Goal: Check status: Check status

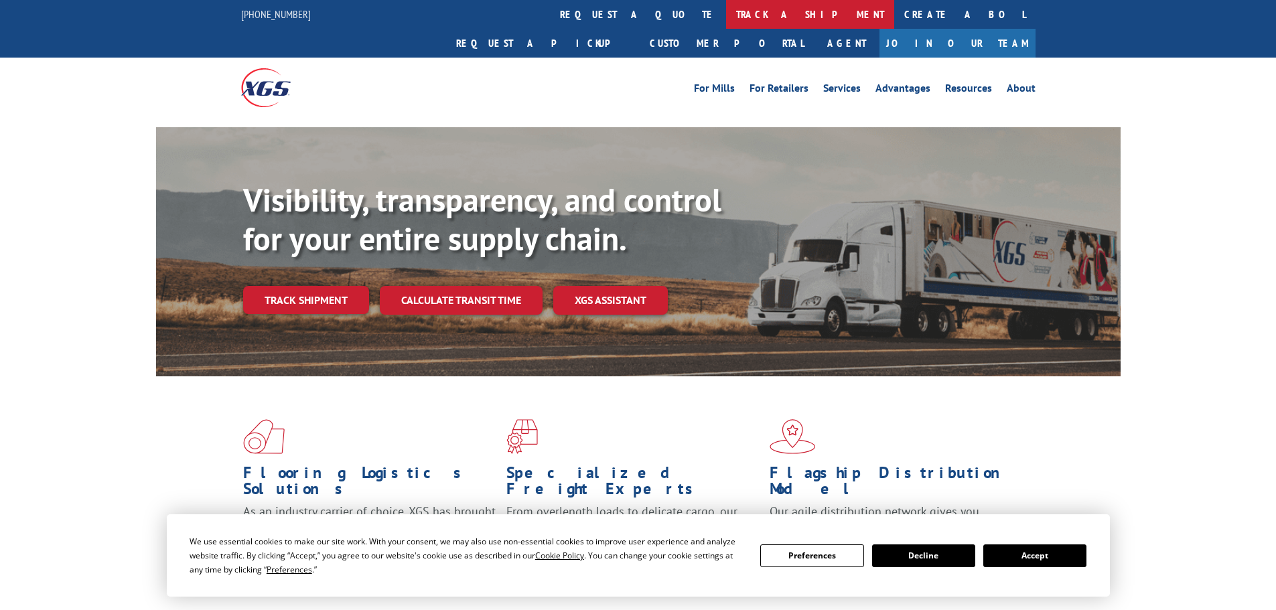
click at [726, 7] on link "track a shipment" at bounding box center [810, 14] width 168 height 29
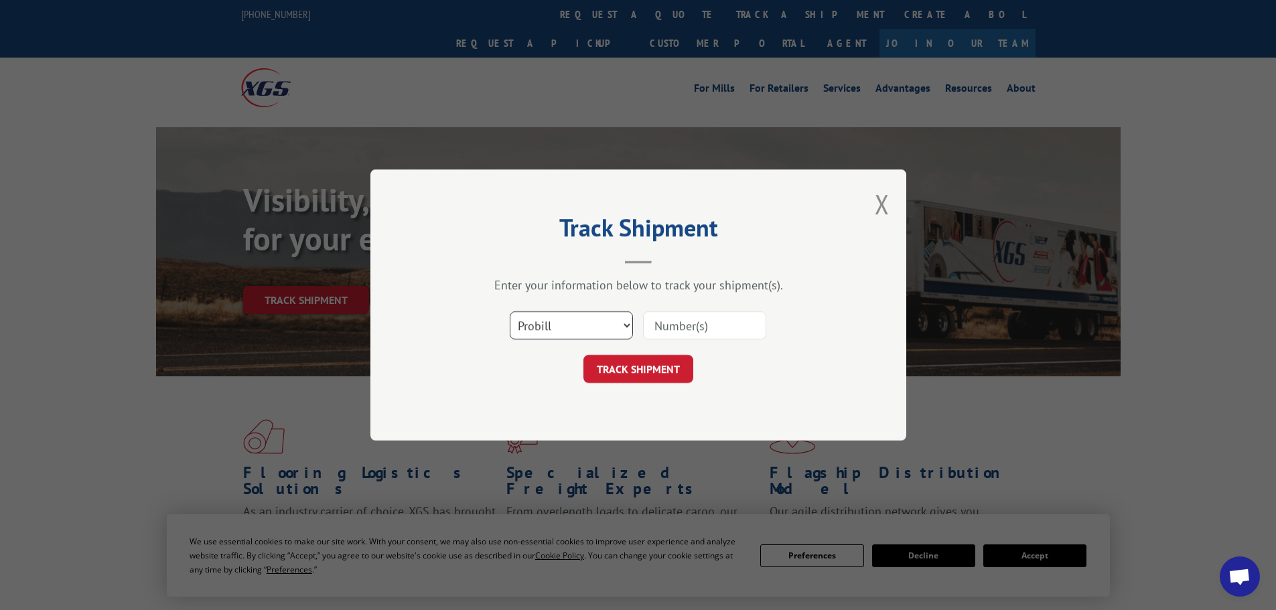
click at [551, 337] on select "Select category... Probill BOL PO" at bounding box center [571, 326] width 123 height 28
select select "bol"
click at [510, 312] on select "Select category... Probill BOL PO" at bounding box center [571, 326] width 123 height 28
click at [663, 319] on input at bounding box center [704, 326] width 123 height 28
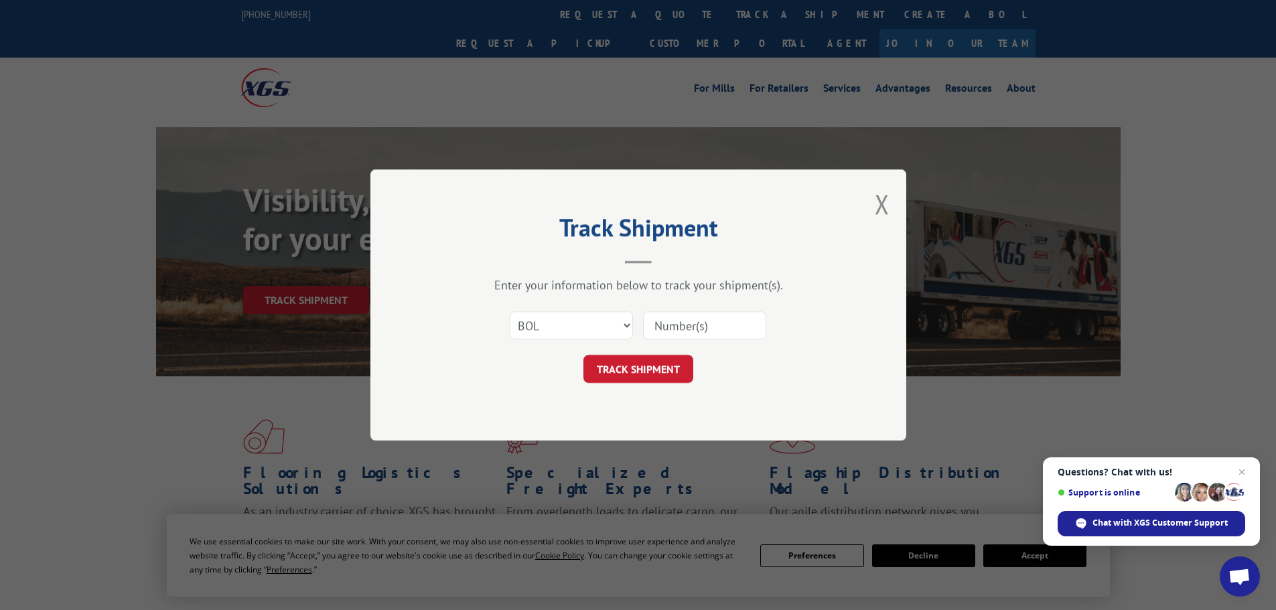
paste input "479121"
type input "479121"
drag, startPoint x: 614, startPoint y: 383, endPoint x: 612, endPoint y: 370, distance: 12.9
click at [613, 383] on button "TRACK SHIPMENT" at bounding box center [639, 369] width 110 height 28
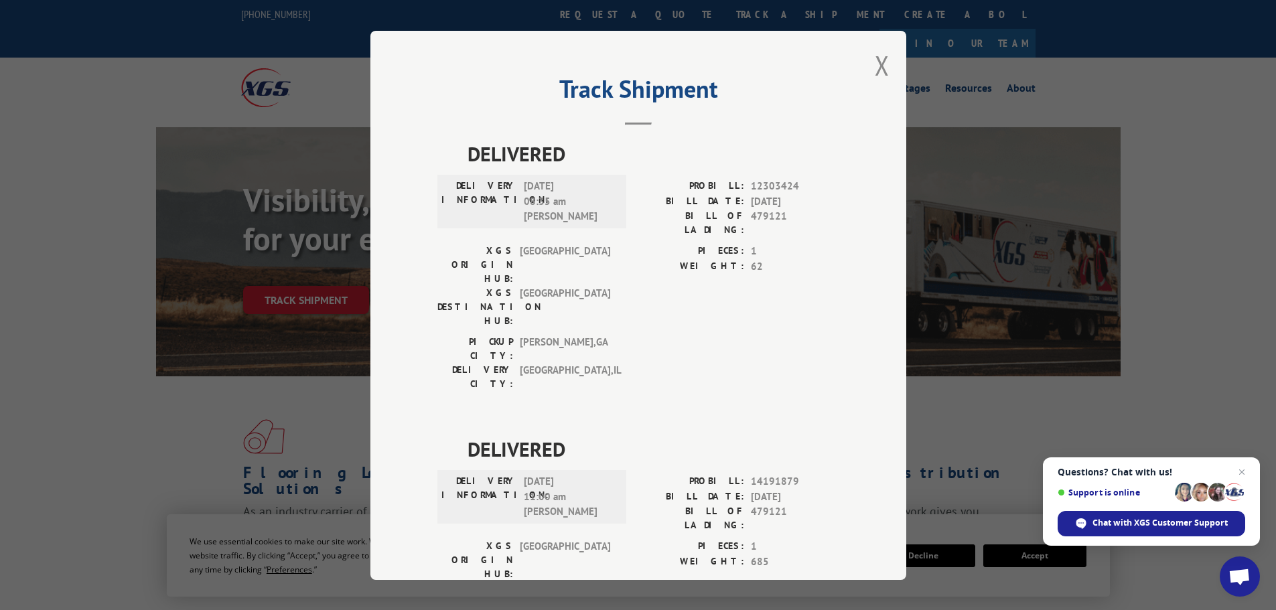
click at [878, 72] on button "Close modal" at bounding box center [882, 66] width 15 height 36
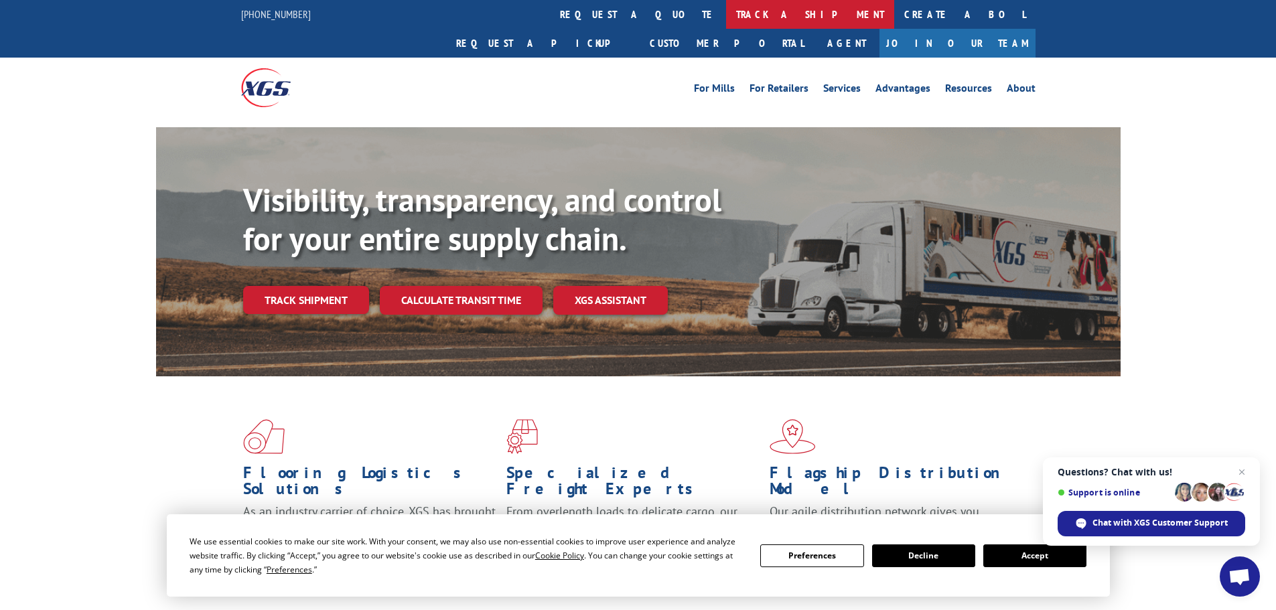
click at [726, 19] on link "track a shipment" at bounding box center [810, 14] width 168 height 29
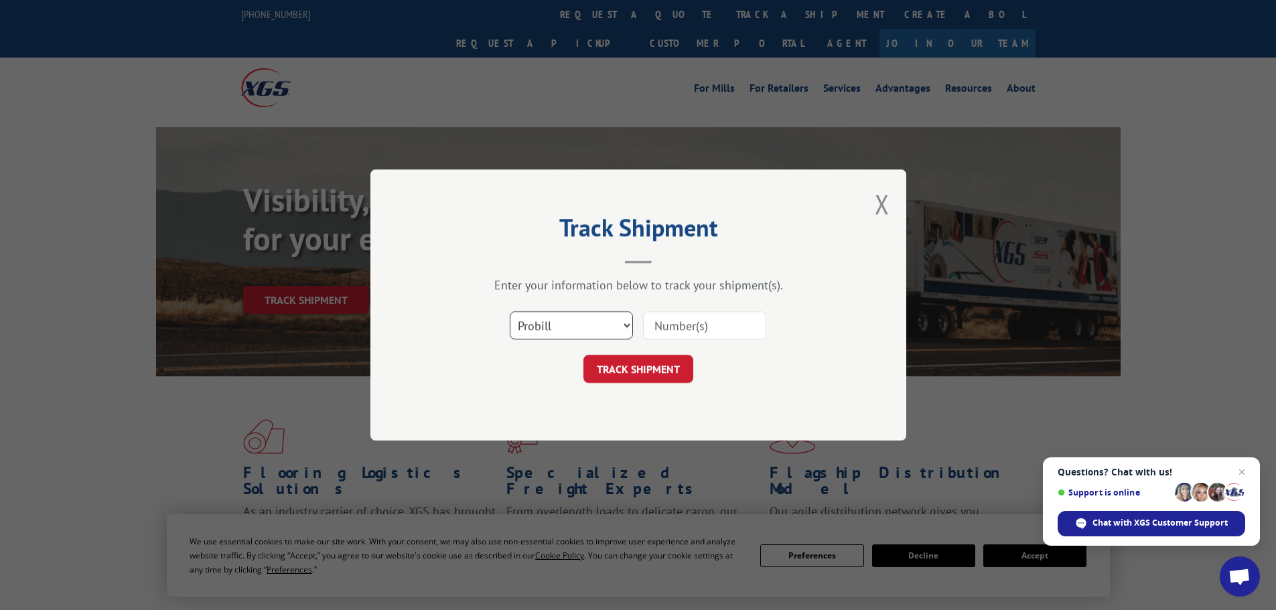
click at [596, 322] on select "Select category... Probill BOL PO" at bounding box center [571, 326] width 123 height 28
select select "bol"
click at [510, 312] on select "Select category... Probill BOL PO" at bounding box center [571, 326] width 123 height 28
click at [684, 320] on input at bounding box center [704, 326] width 123 height 28
paste input "7069195"
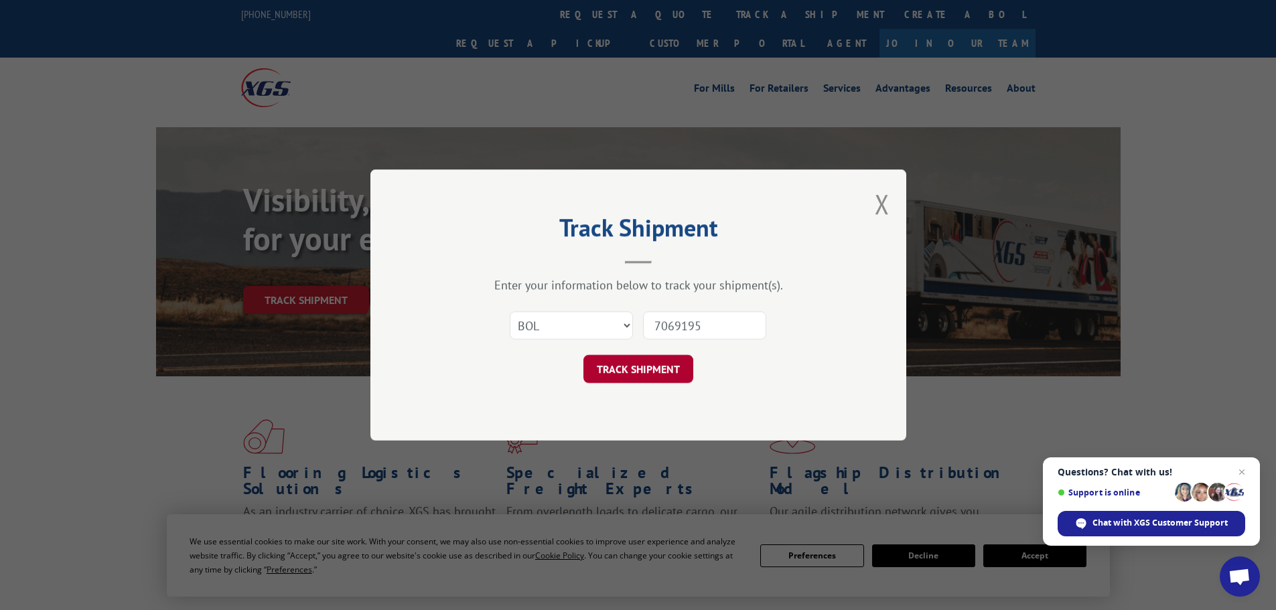
type input "7069195"
click at [634, 373] on button "TRACK SHIPMENT" at bounding box center [639, 369] width 110 height 28
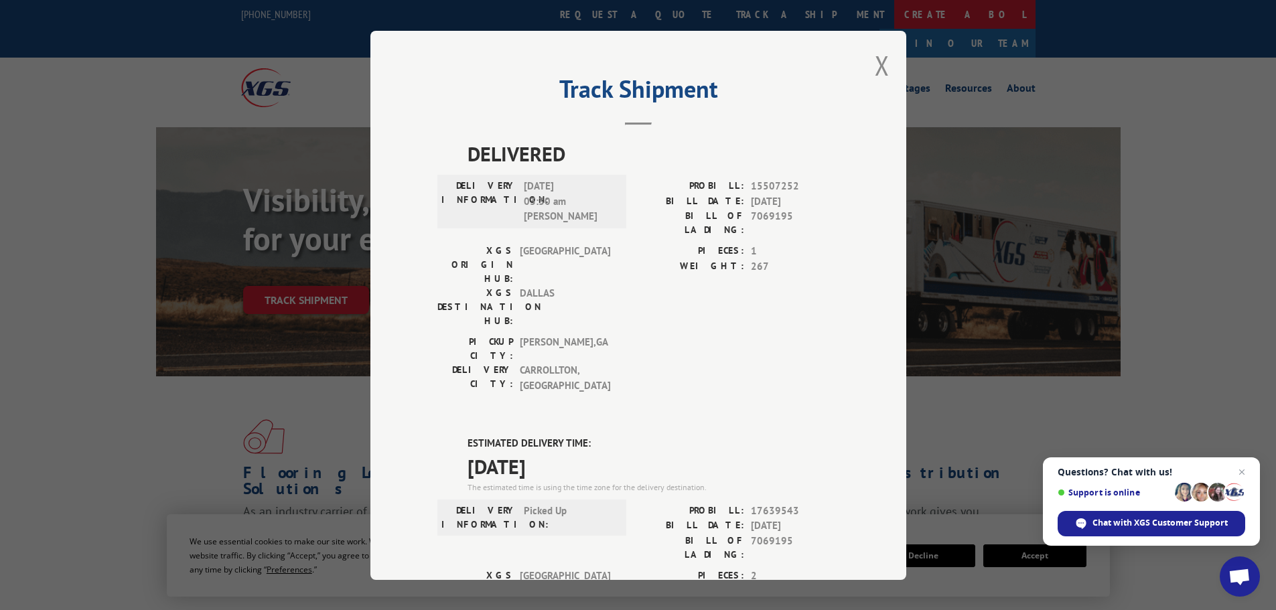
drag, startPoint x: 882, startPoint y: 65, endPoint x: 712, endPoint y: 3, distance: 180.4
click at [881, 64] on button "Close modal" at bounding box center [882, 66] width 15 height 36
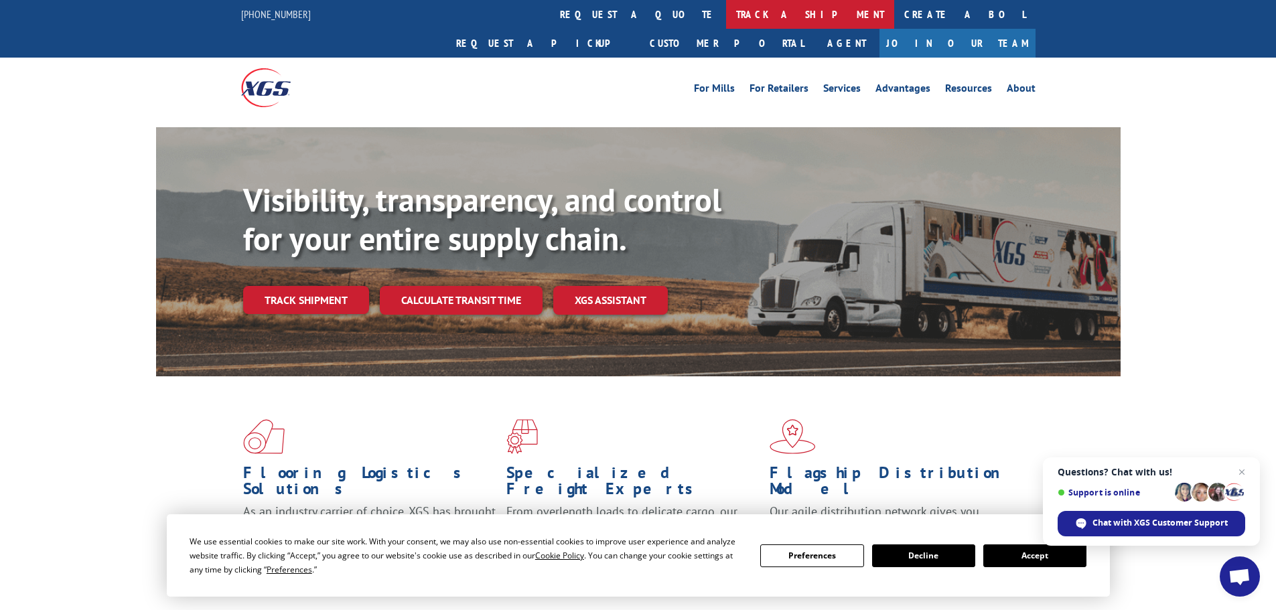
click at [726, 14] on link "track a shipment" at bounding box center [810, 14] width 168 height 29
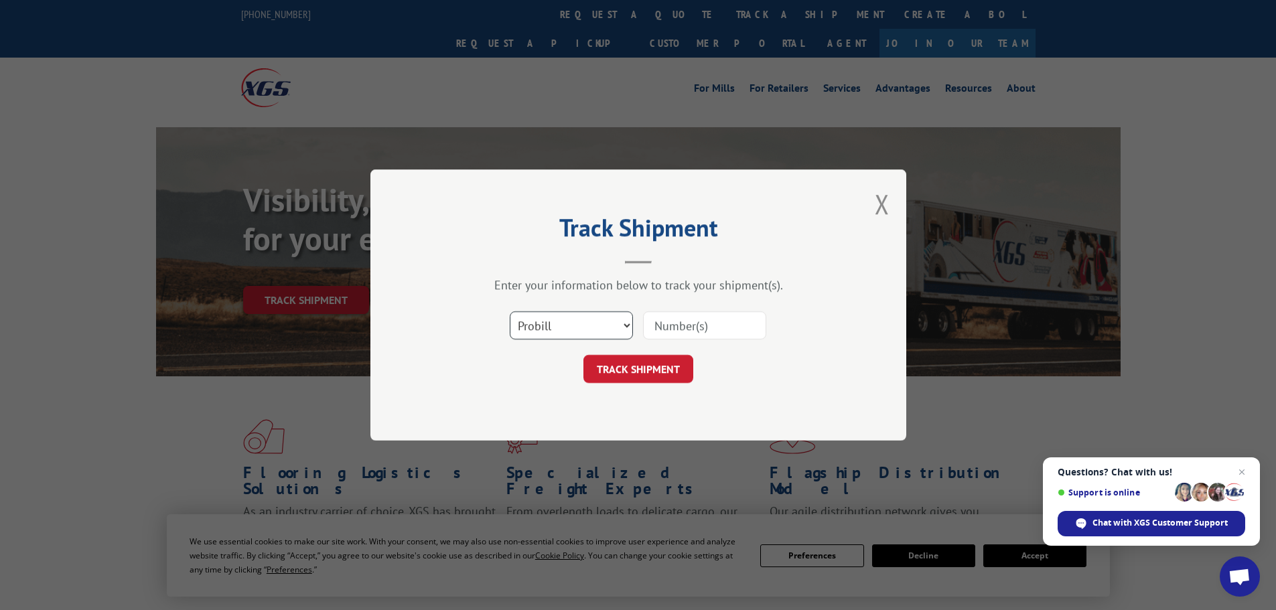
drag, startPoint x: 588, startPoint y: 330, endPoint x: 586, endPoint y: 339, distance: 9.6
click at [588, 330] on select "Select category... Probill BOL PO" at bounding box center [571, 326] width 123 height 28
select select "bol"
click at [510, 312] on select "Select category... Probill BOL PO" at bounding box center [571, 326] width 123 height 28
click at [675, 324] on input at bounding box center [704, 326] width 123 height 28
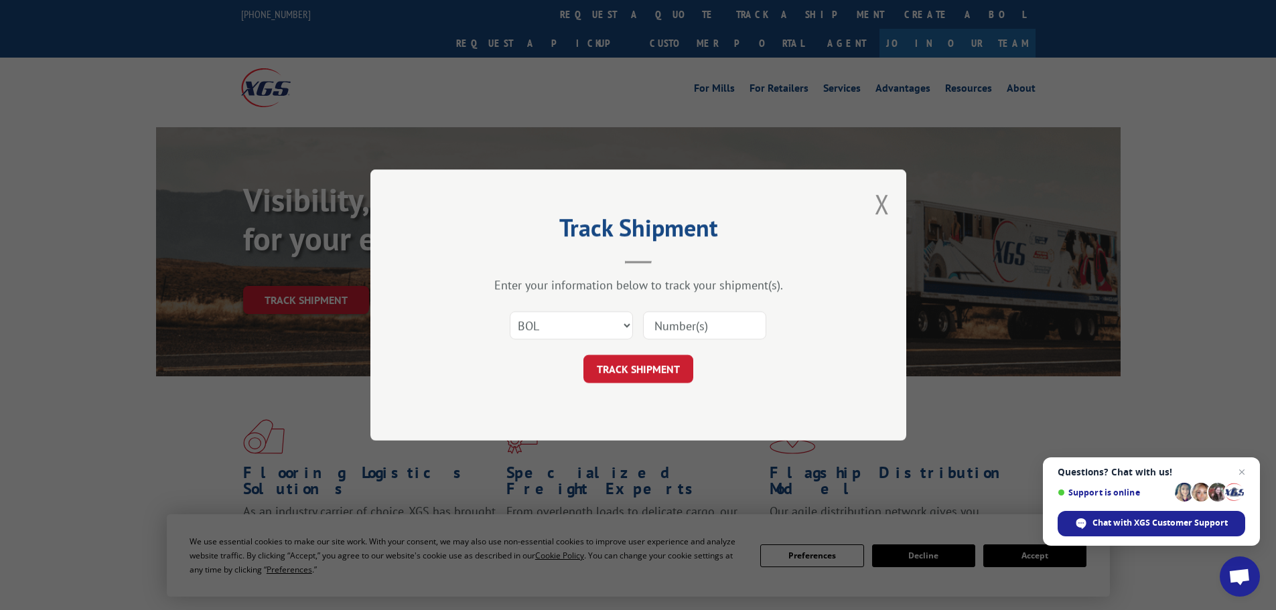
paste input "7069196"
type input "7069196"
click at [639, 353] on form "Select category... Probill BOL PO 7069196 TRACK SHIPMENT" at bounding box center [638, 343] width 402 height 80
click at [638, 366] on button "TRACK SHIPMENT" at bounding box center [639, 369] width 110 height 28
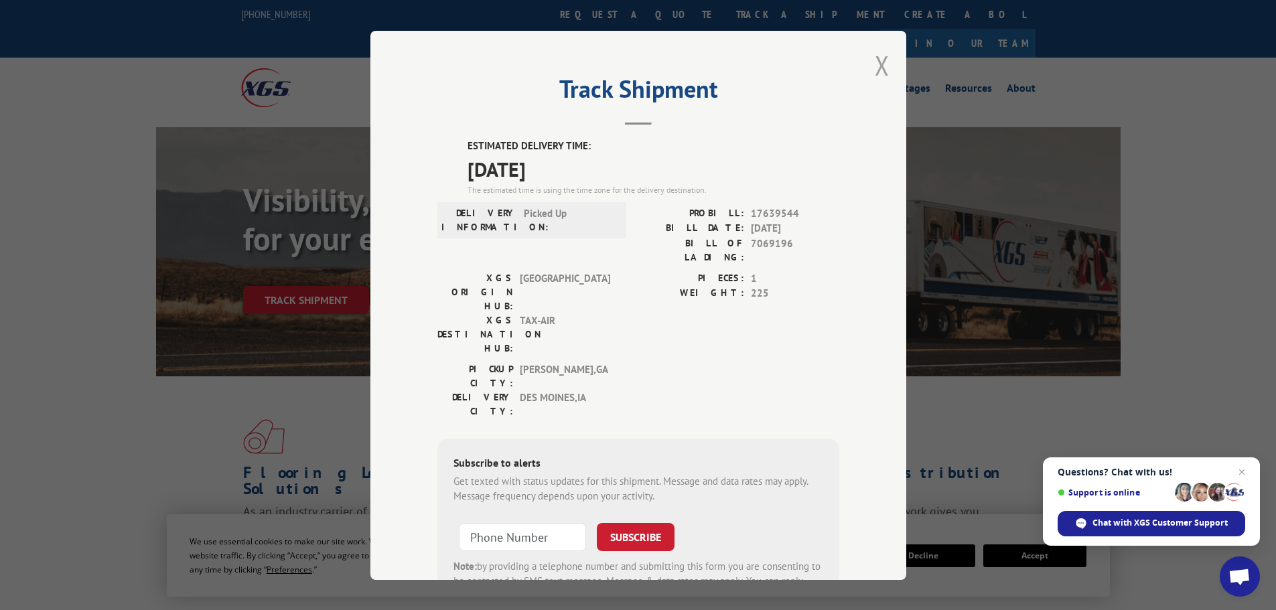
drag, startPoint x: 875, startPoint y: 69, endPoint x: 607, endPoint y: 53, distance: 268.5
click at [875, 70] on button "Close modal" at bounding box center [882, 66] width 15 height 36
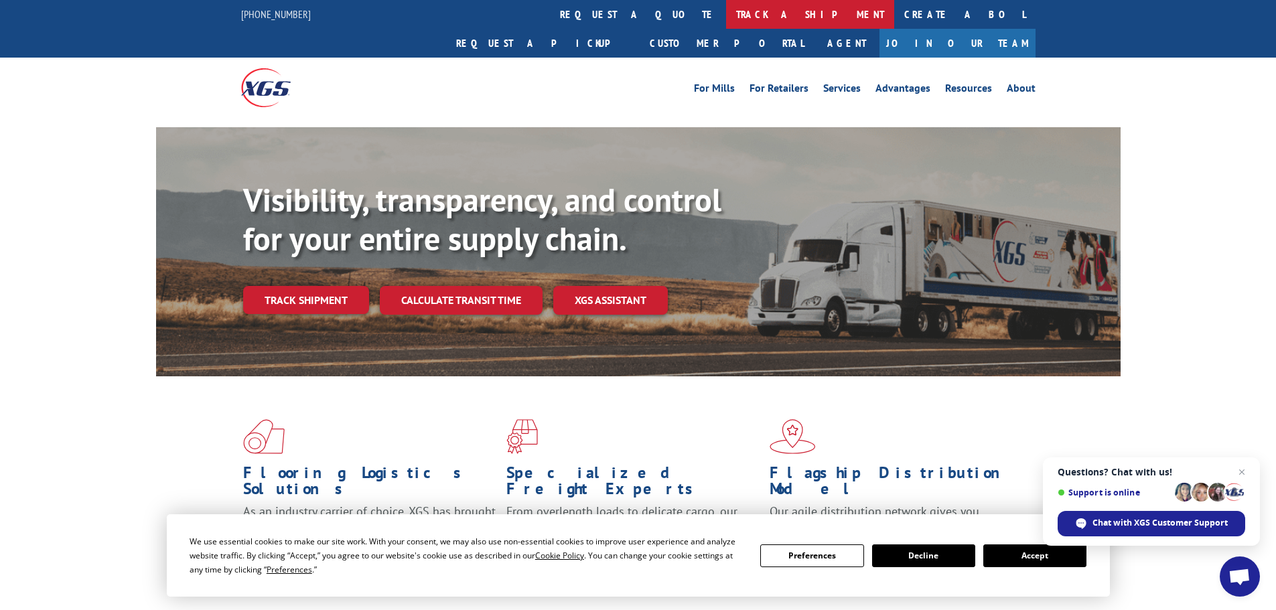
click at [726, 18] on link "track a shipment" at bounding box center [810, 14] width 168 height 29
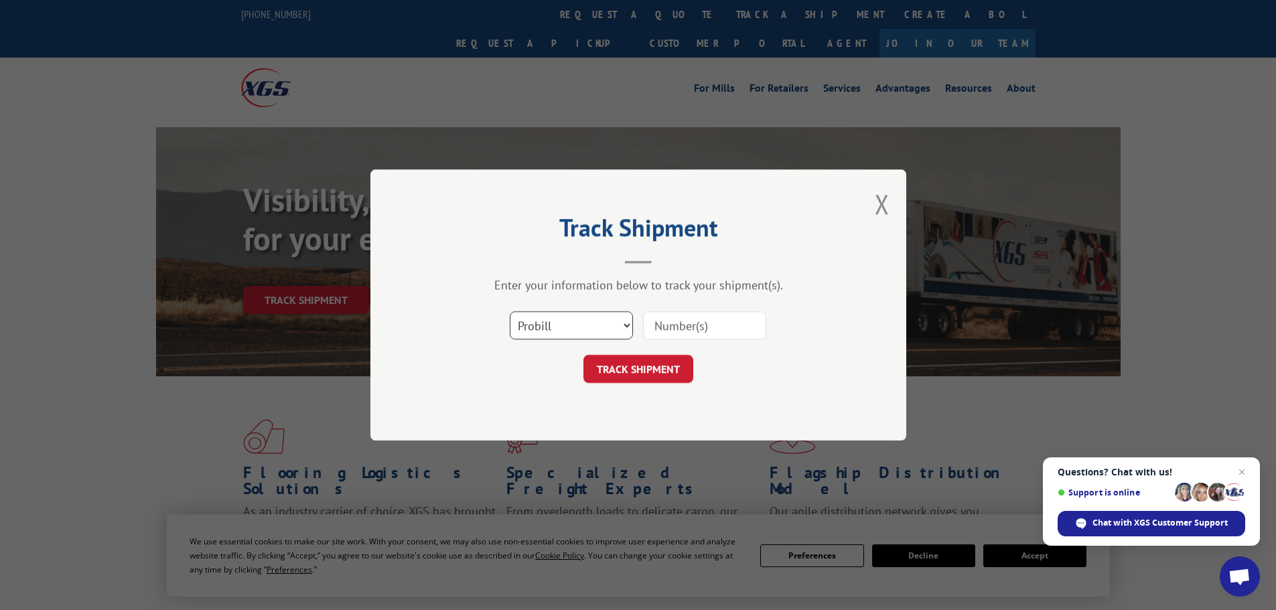
click at [581, 324] on select "Select category... Probill BOL PO" at bounding box center [571, 326] width 123 height 28
select select "bol"
click at [510, 312] on select "Select category... Probill BOL PO" at bounding box center [571, 326] width 123 height 28
click at [657, 320] on input at bounding box center [704, 326] width 123 height 28
paste input "7077880"
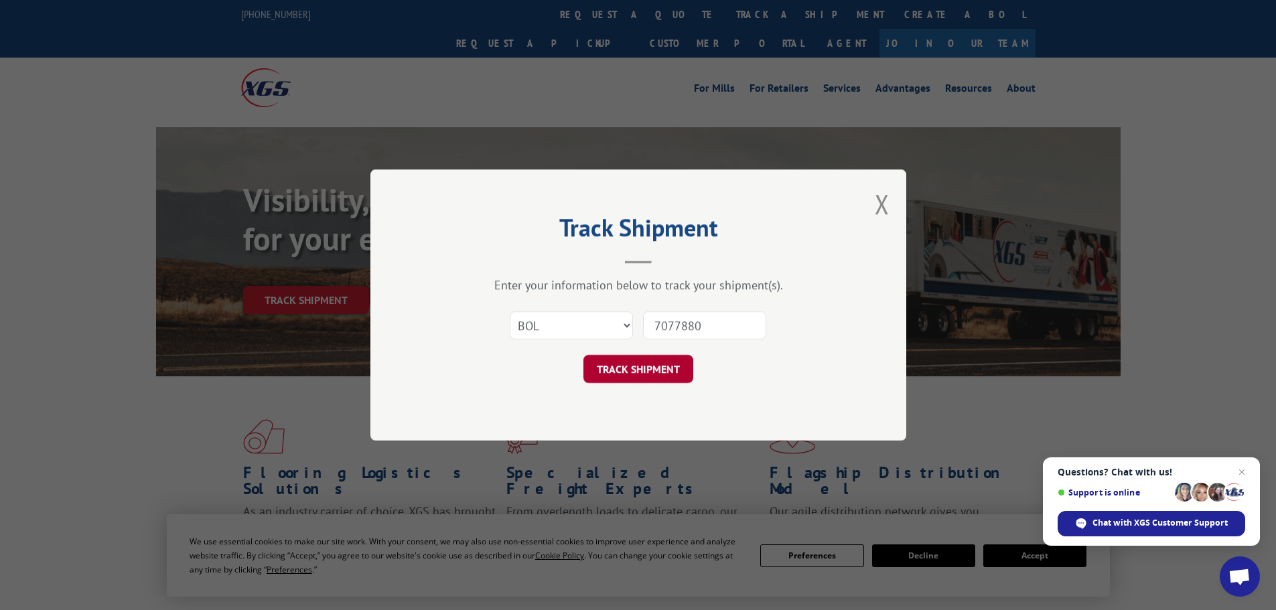
type input "7077880"
click at [657, 377] on button "TRACK SHIPMENT" at bounding box center [639, 369] width 110 height 28
